Goal: Communication & Community: Connect with others

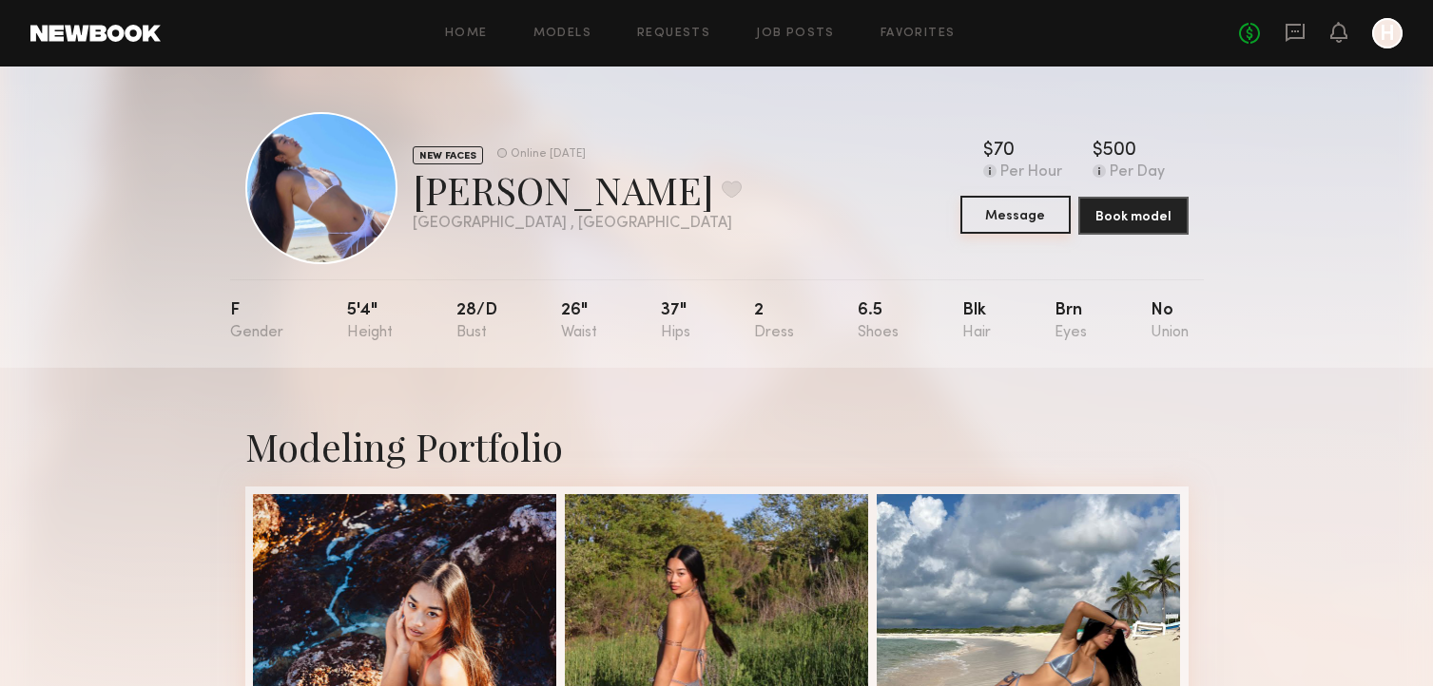
click at [1030, 224] on button "Message" at bounding box center [1015, 215] width 110 height 38
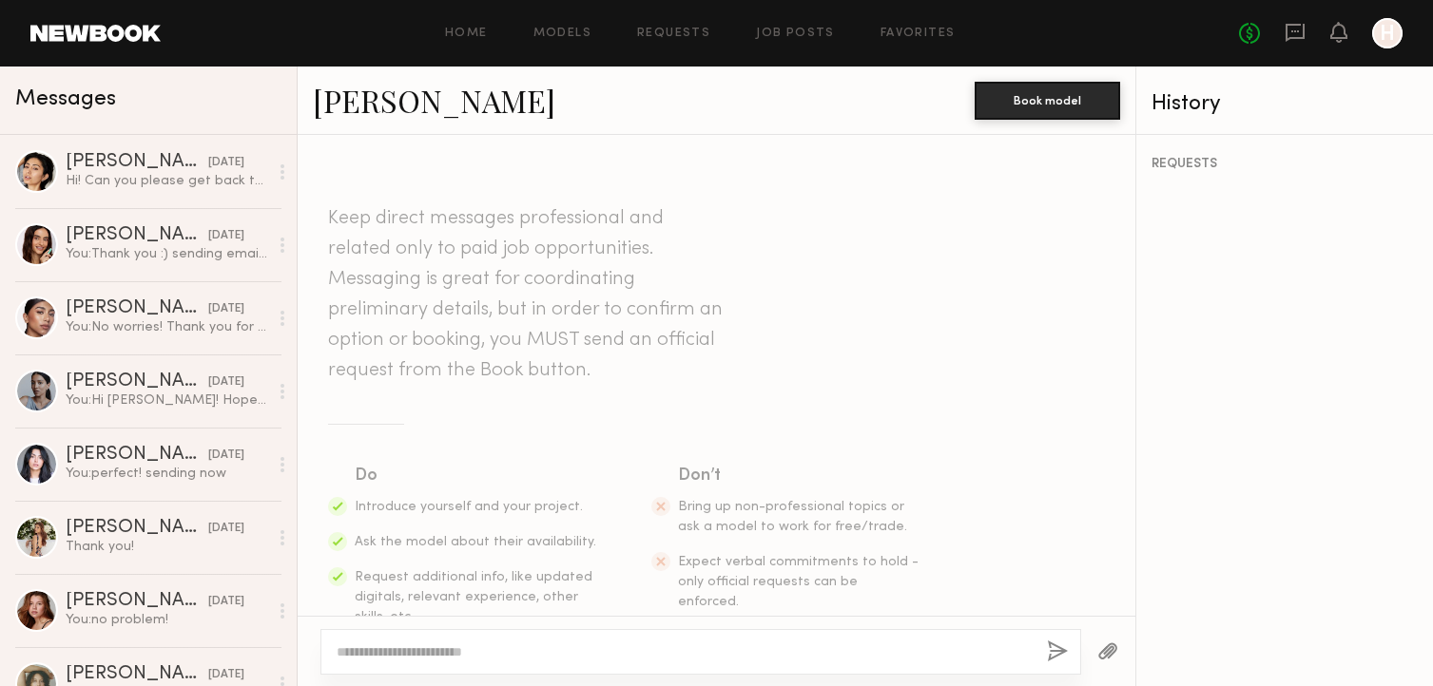
click at [559, 638] on div at bounding box center [700, 652] width 760 height 46
click at [549, 655] on textarea at bounding box center [684, 652] width 695 height 19
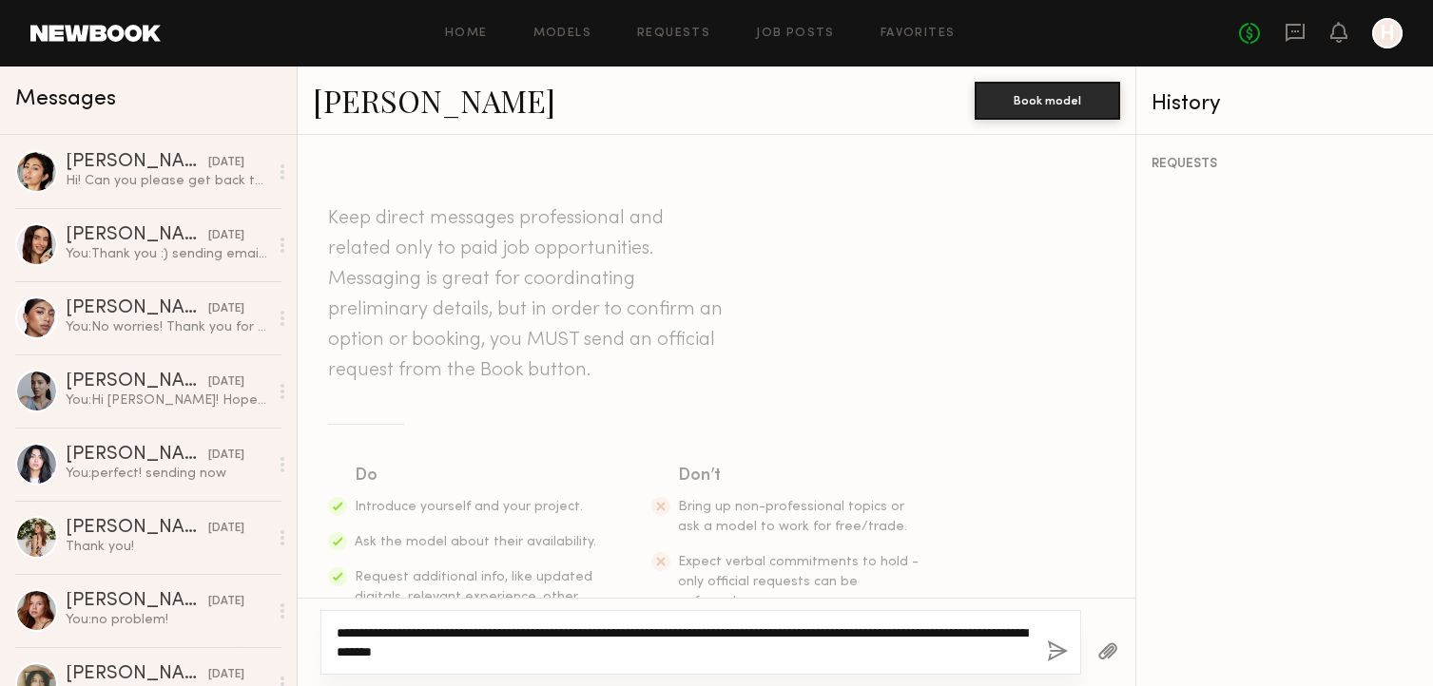
click at [569, 633] on textarea "**********" at bounding box center [684, 643] width 695 height 38
type textarea "**********"
click at [1055, 647] on button "button" at bounding box center [1057, 653] width 21 height 24
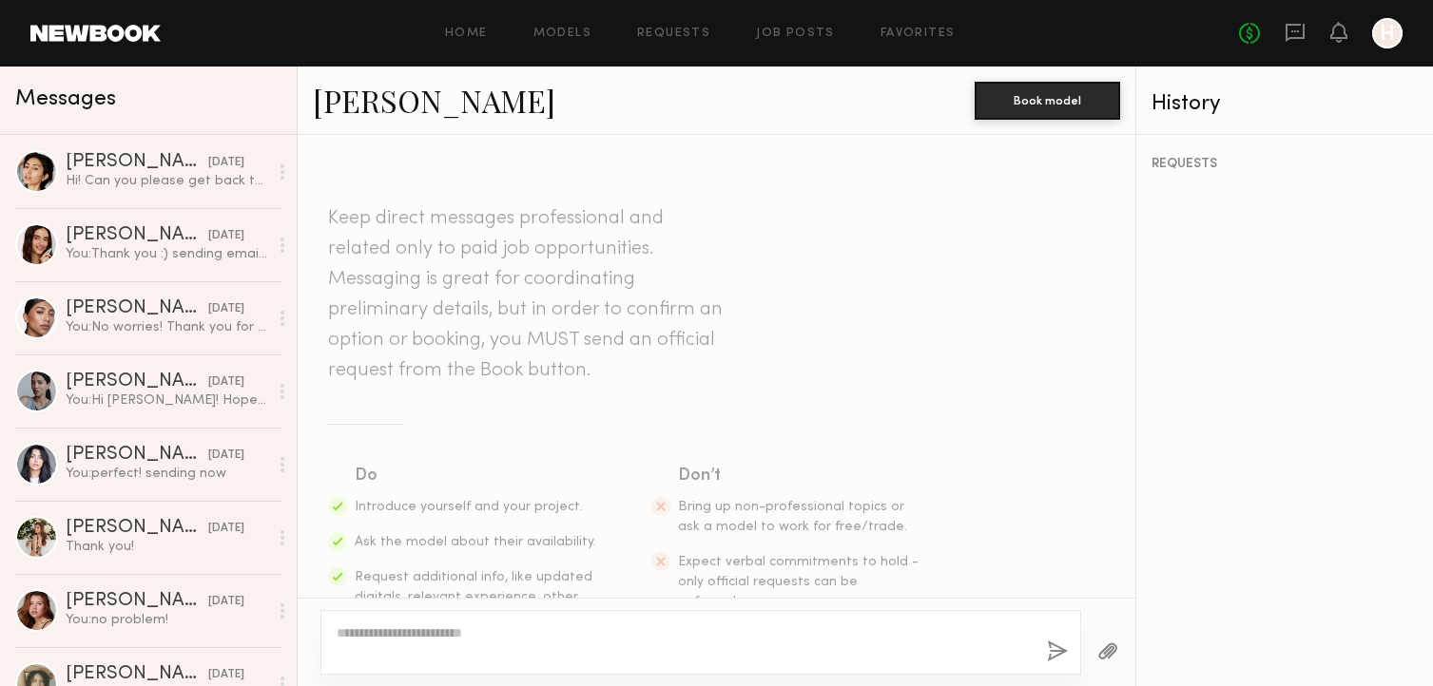
scroll to position [362, 0]
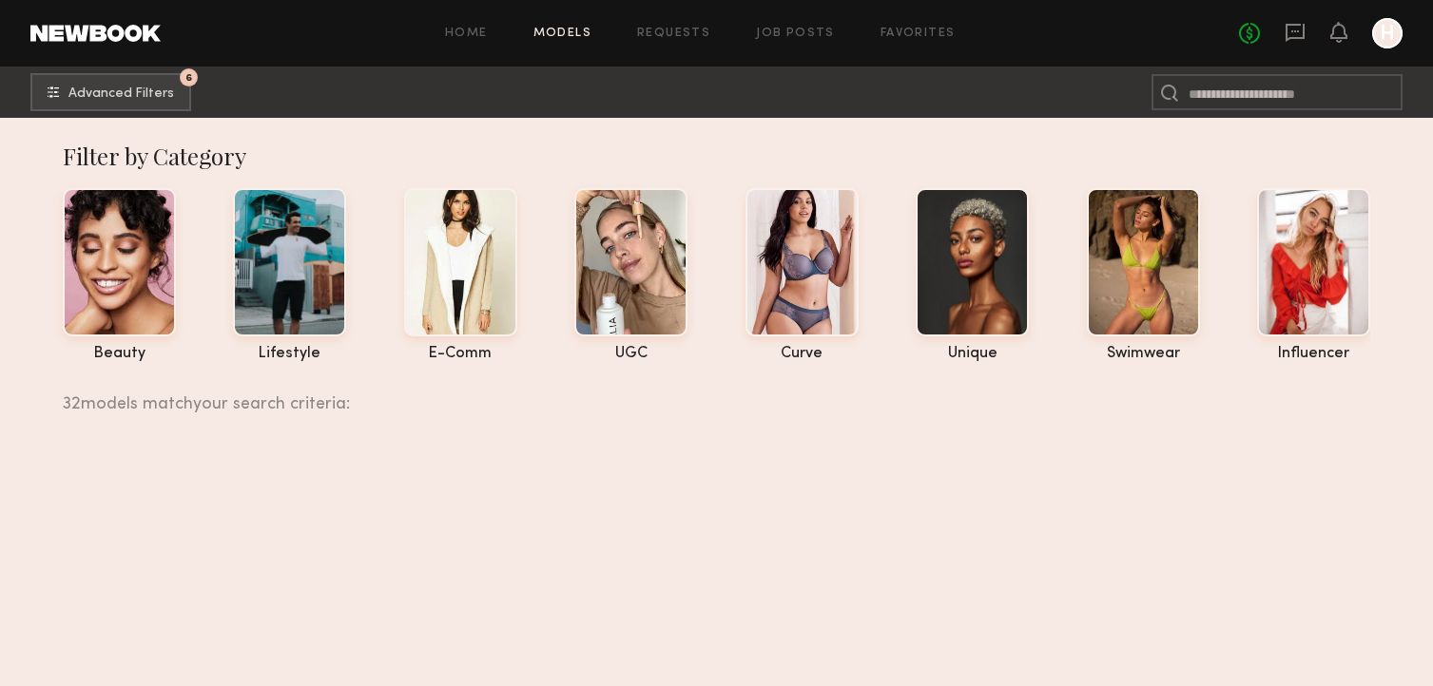
scroll to position [4631, 0]
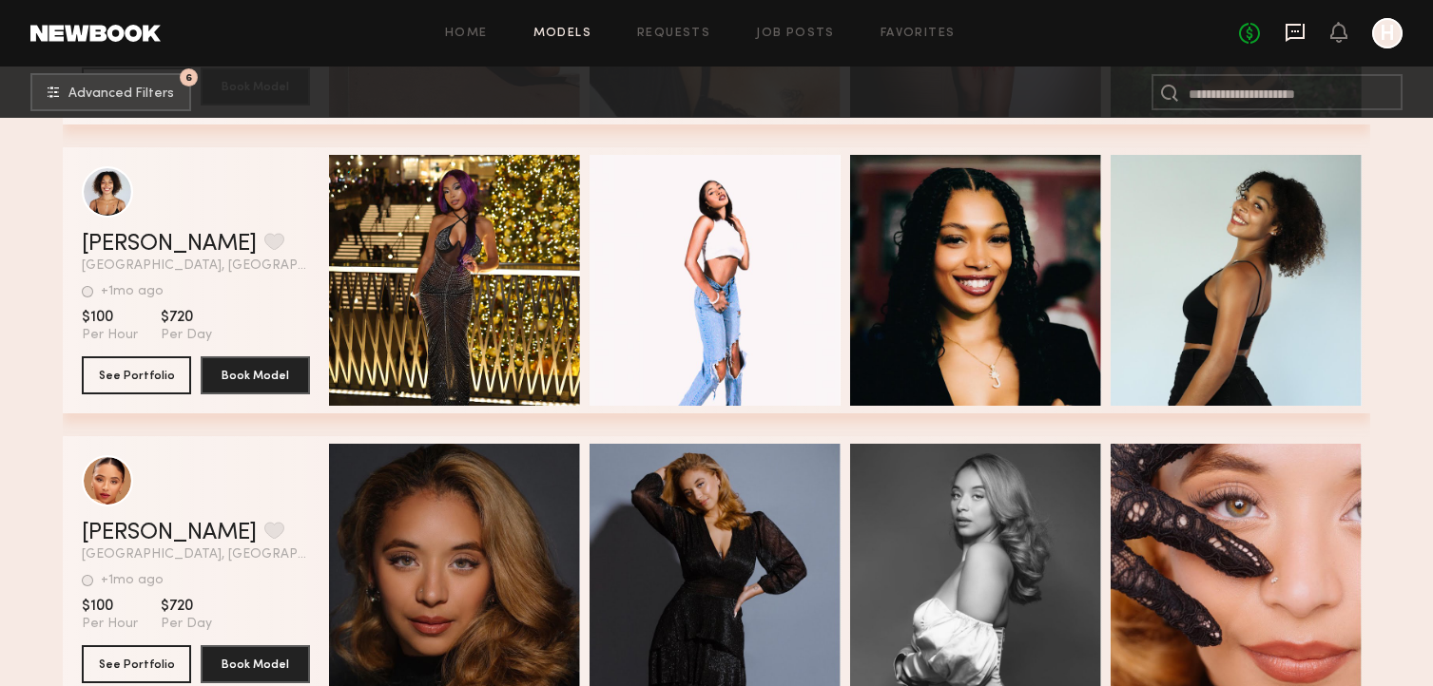
click at [1291, 41] on icon at bounding box center [1294, 32] width 21 height 21
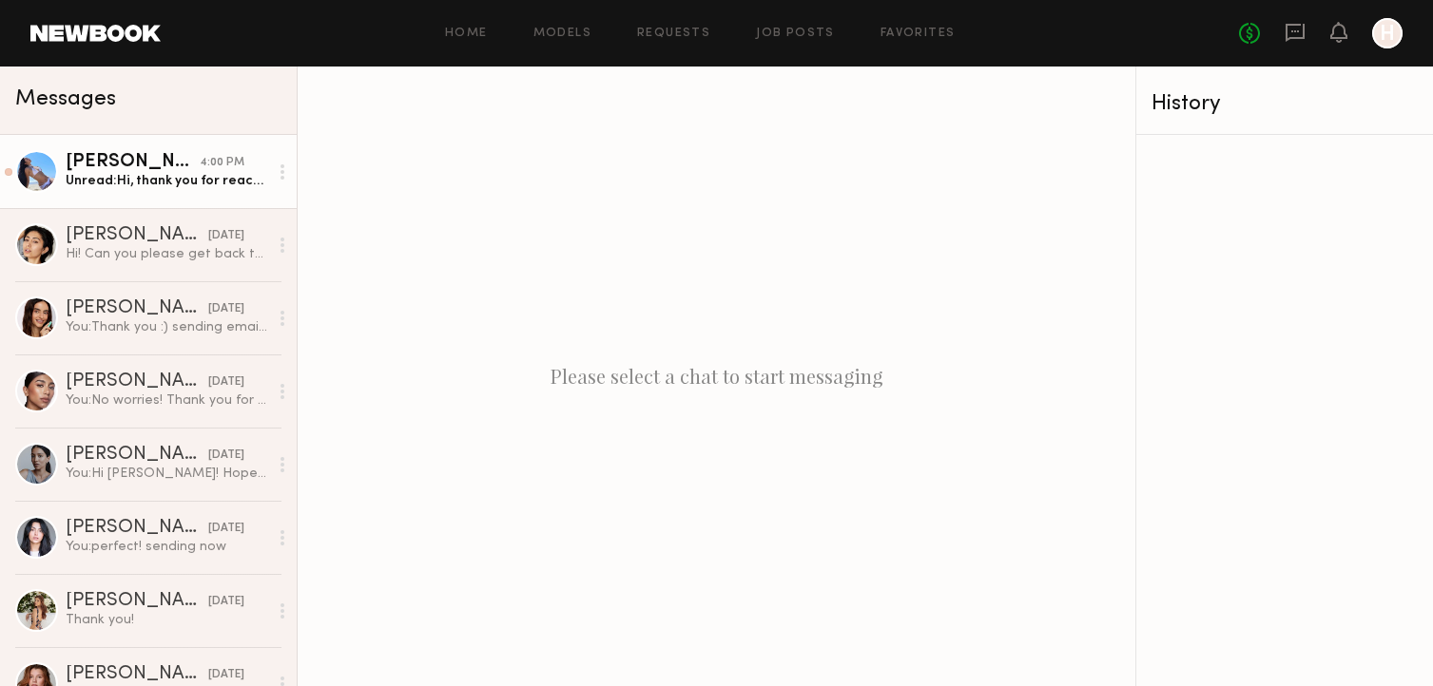
click at [187, 182] on div "Unread: Hi, thank you for reaching out! I’m interested, what time are you think…" at bounding box center [167, 181] width 202 height 18
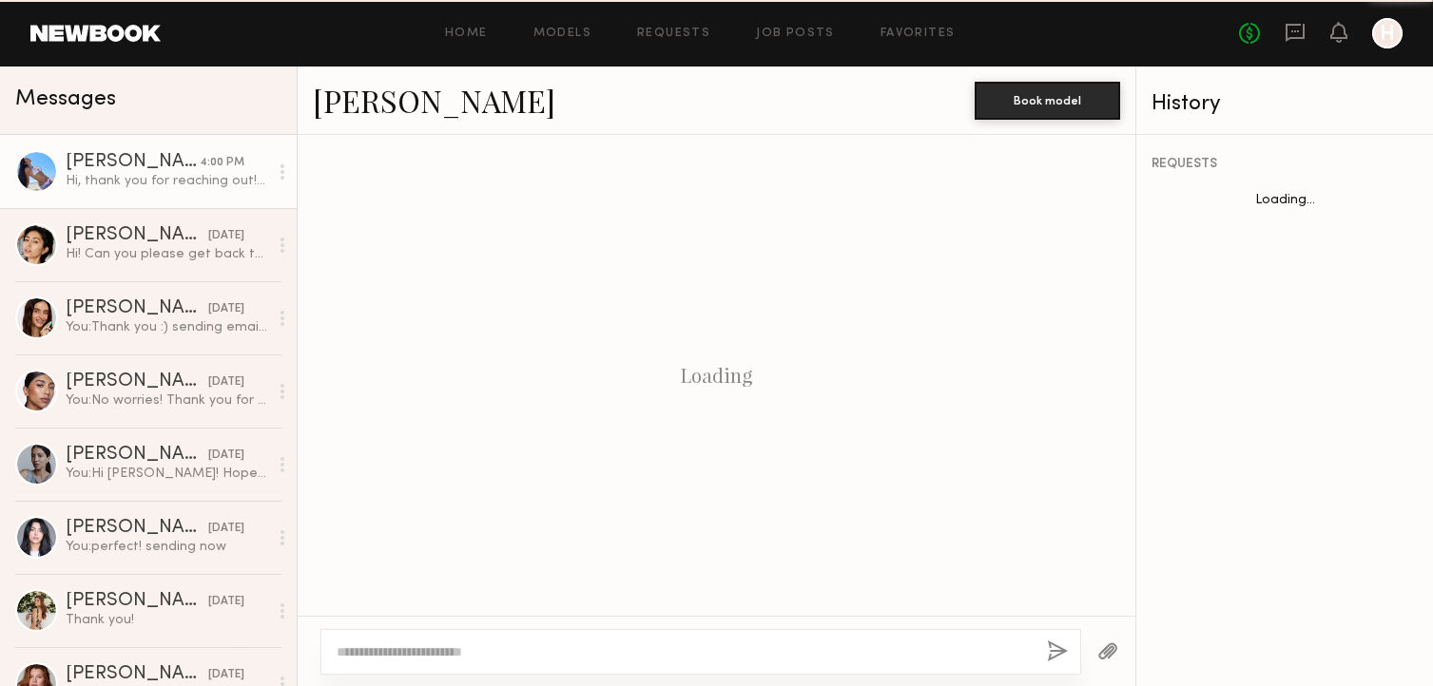
scroll to position [437, 0]
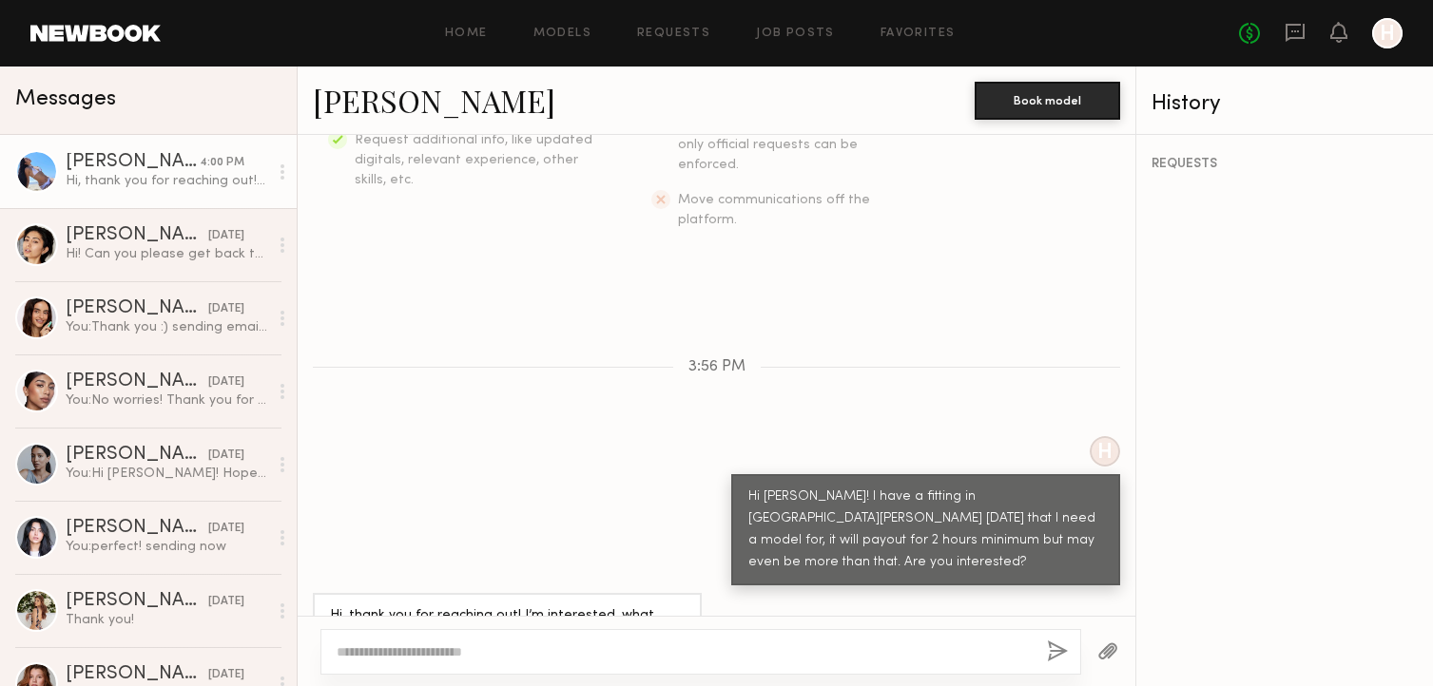
click at [548, 646] on textarea at bounding box center [684, 652] width 695 height 19
click at [589, 664] on div at bounding box center [700, 652] width 760 height 46
click at [589, 663] on div at bounding box center [700, 652] width 760 height 46
click at [589, 651] on textarea at bounding box center [684, 652] width 695 height 19
type textarea "**********"
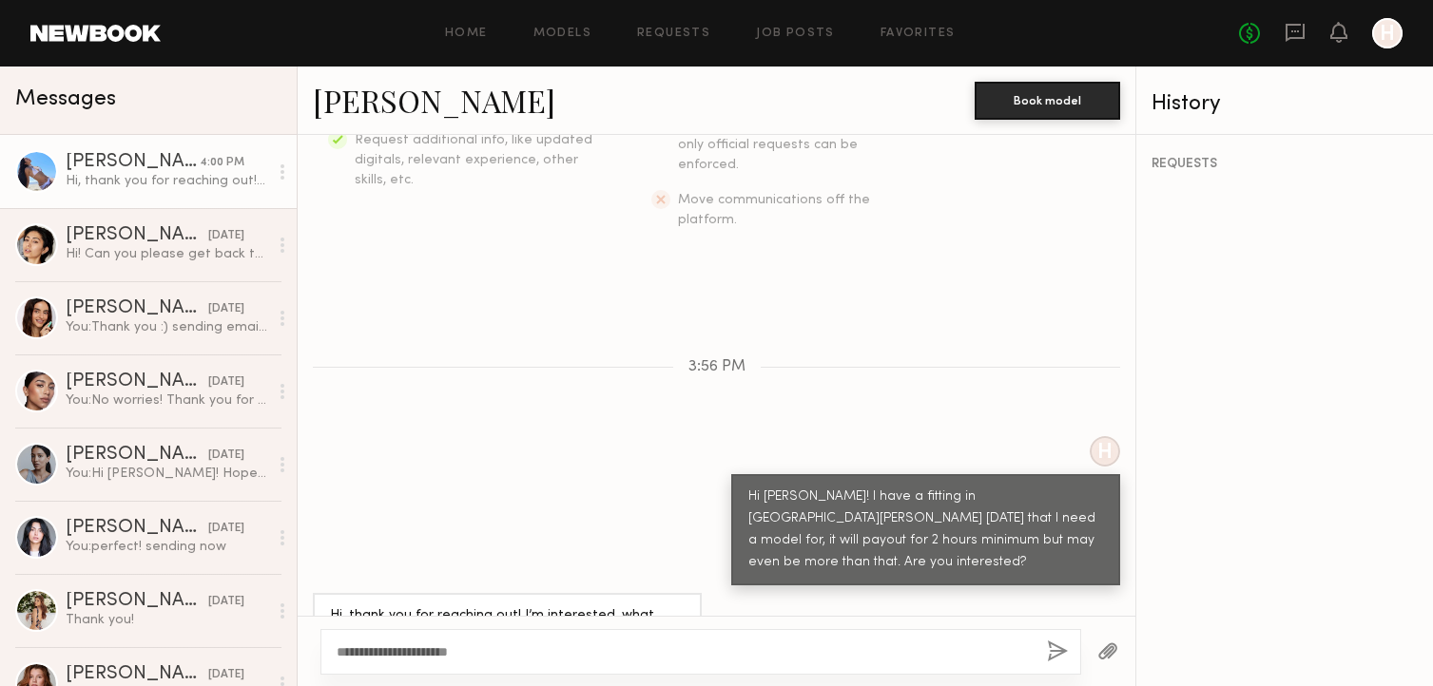
click at [1050, 653] on button "button" at bounding box center [1057, 653] width 21 height 24
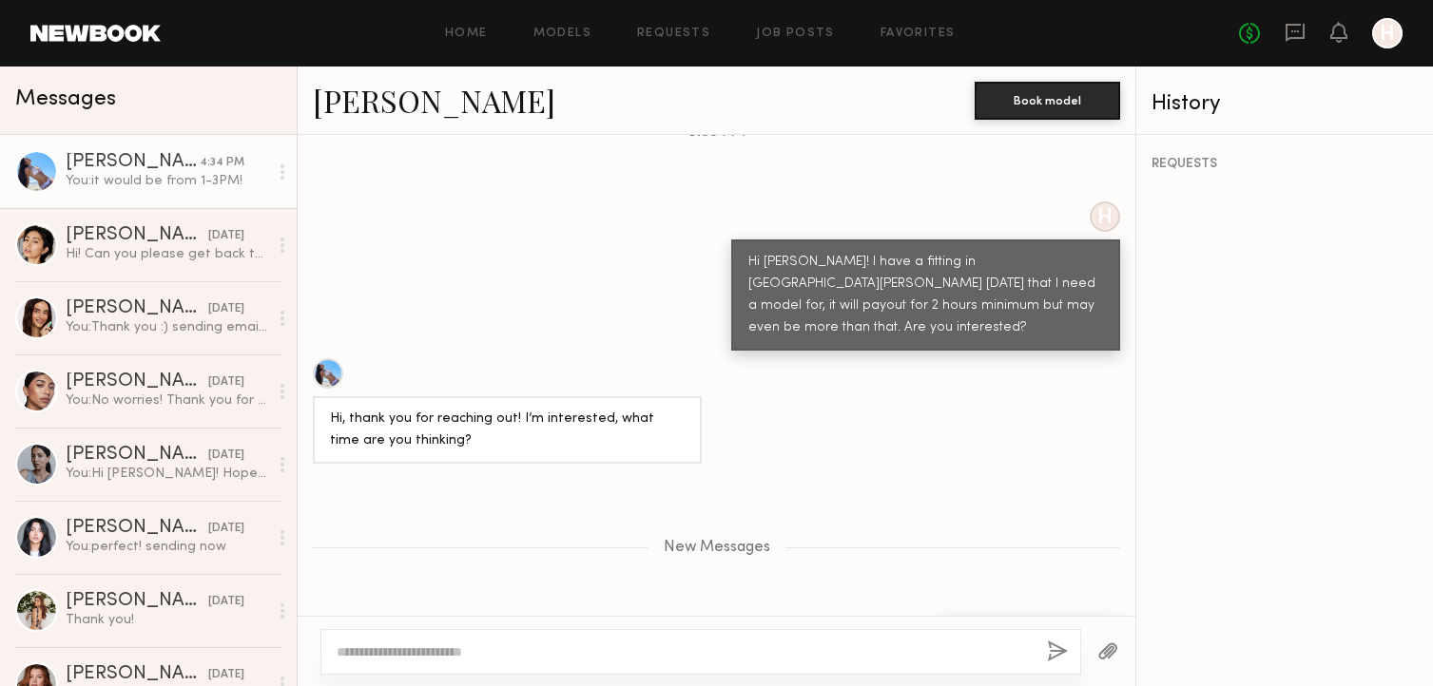
click at [1049, 652] on button "button" at bounding box center [1057, 653] width 21 height 24
click at [968, 654] on textarea at bounding box center [684, 652] width 695 height 19
type textarea "**********"
click at [1062, 657] on button "button" at bounding box center [1057, 653] width 21 height 24
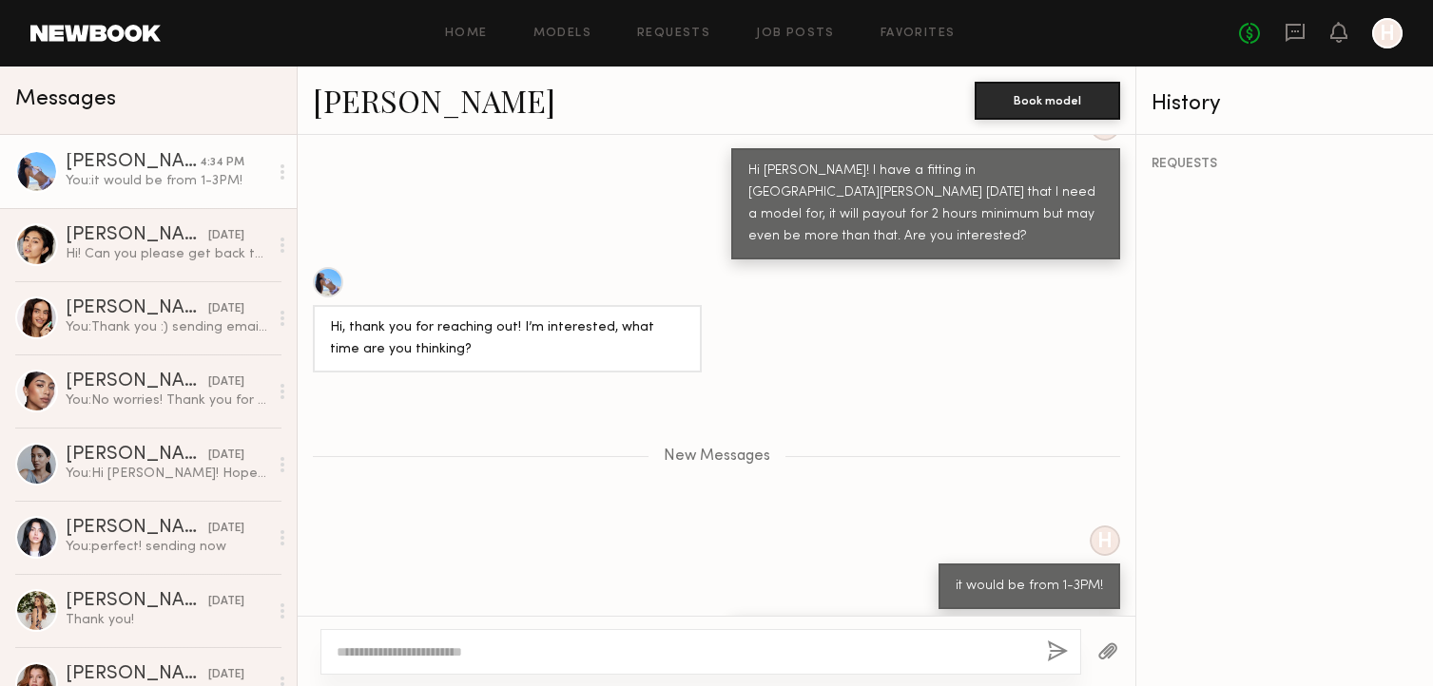
scroll to position [882, 0]
